Goal: Task Accomplishment & Management: Manage account settings

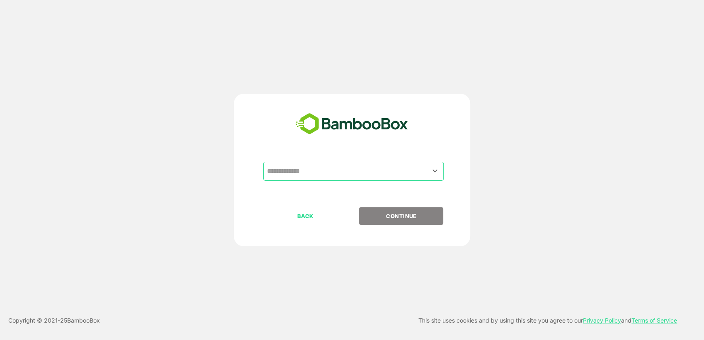
click at [341, 171] on input "text" at bounding box center [353, 171] width 177 height 16
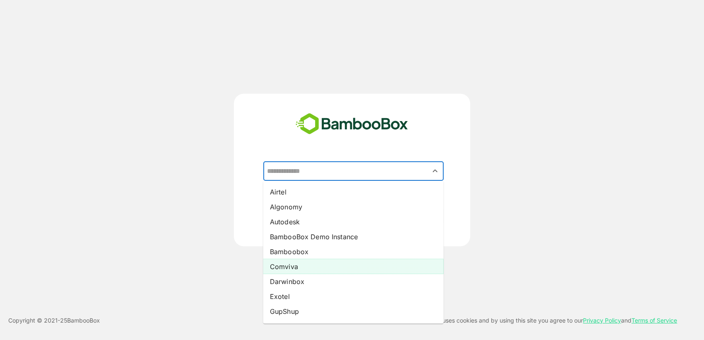
scroll to position [133, 0]
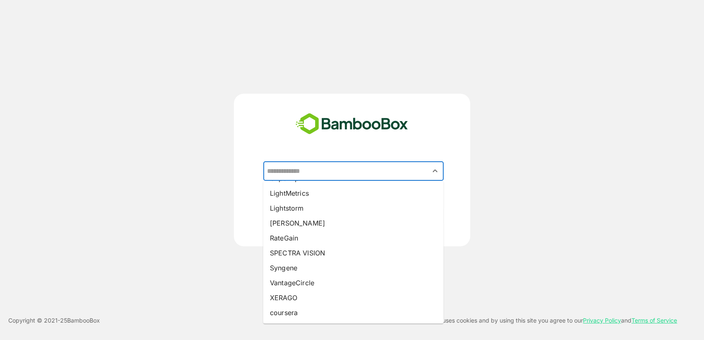
click at [594, 189] on div "​ Airtel Algonomy Autodesk BambooBox Demo Instance Bamboobox Comviva Darwinbox …" at bounding box center [352, 170] width 563 height 153
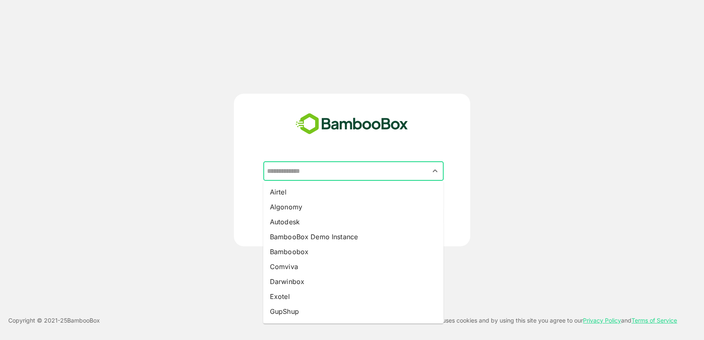
click at [298, 178] on input "text" at bounding box center [353, 171] width 177 height 16
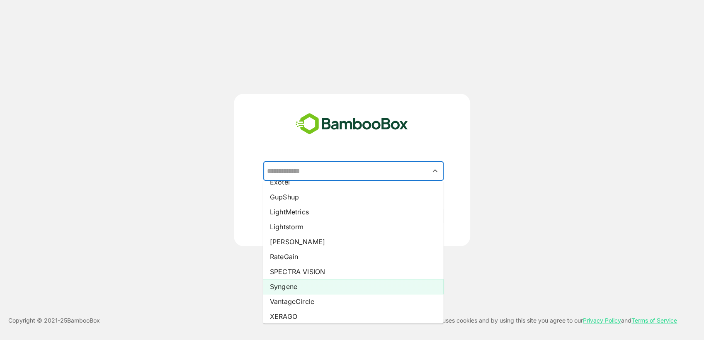
scroll to position [123, 0]
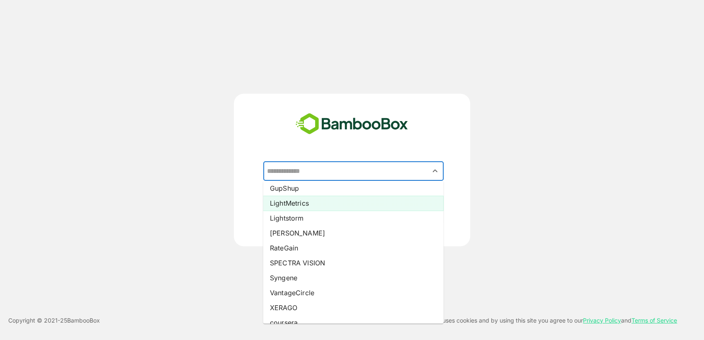
click at [300, 207] on li "LightMetrics" at bounding box center [353, 203] width 180 height 15
type input "**********"
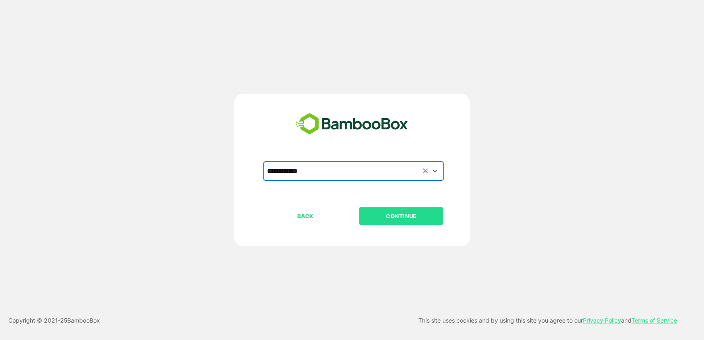
click at [392, 219] on p "CONTINUE" at bounding box center [401, 216] width 83 height 9
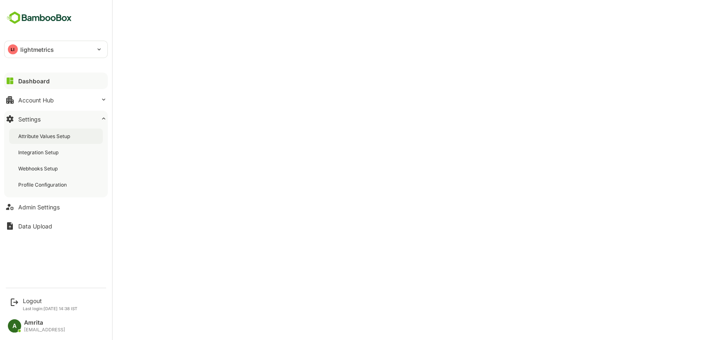
click at [57, 131] on div "Attribute Values Setup" at bounding box center [56, 136] width 94 height 15
click at [42, 95] on button "Account Hub" at bounding box center [56, 100] width 104 height 17
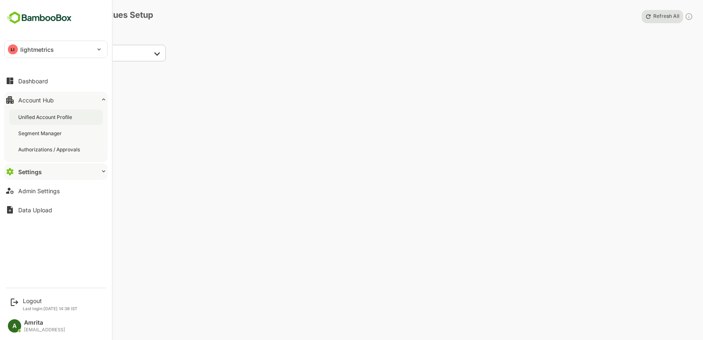
click at [51, 121] on div "Unified Account Profile" at bounding box center [56, 116] width 94 height 15
click at [27, 187] on div "Admin Settings" at bounding box center [38, 190] width 41 height 7
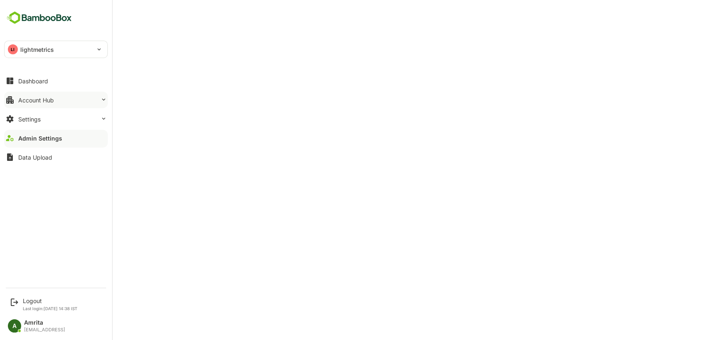
click at [23, 102] on div "Account Hub" at bounding box center [36, 100] width 36 height 7
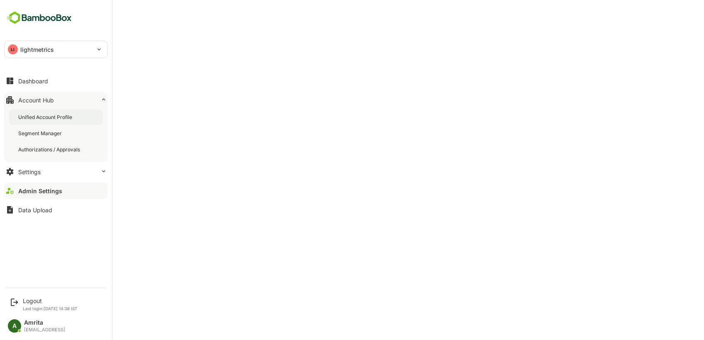
click at [46, 121] on div "Unified Account Profile" at bounding box center [56, 116] width 94 height 15
click at [34, 302] on div "Logout" at bounding box center [50, 300] width 55 height 7
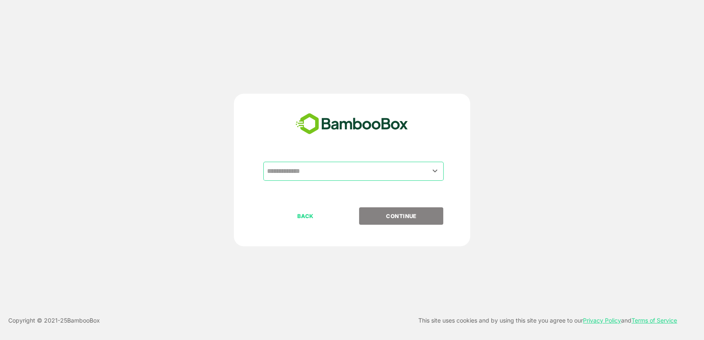
click at [351, 178] on input "text" at bounding box center [353, 171] width 177 height 16
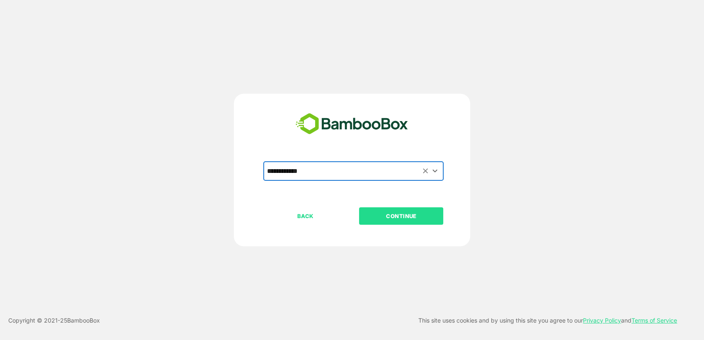
type input "**********"
click at [409, 223] on button "CONTINUE" at bounding box center [401, 215] width 84 height 17
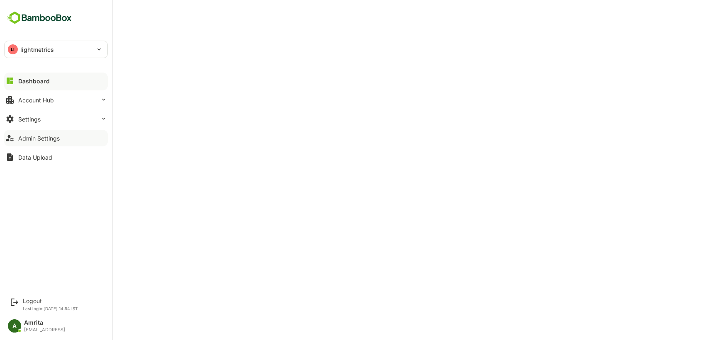
click at [42, 140] on div "Admin Settings" at bounding box center [38, 138] width 41 height 7
click at [38, 120] on div "Settings" at bounding box center [29, 119] width 22 height 7
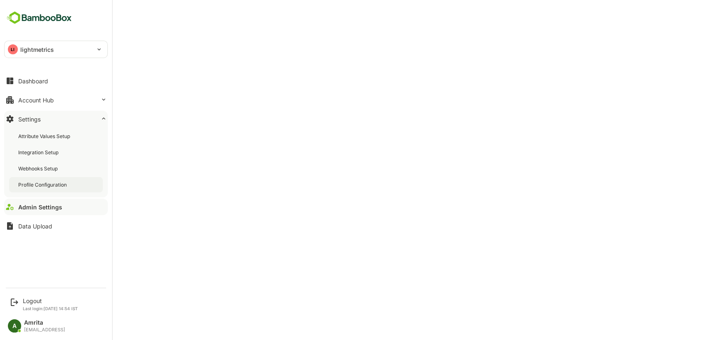
click at [68, 182] on div "Profile Configuration" at bounding box center [56, 184] width 94 height 15
